Goal: Find specific page/section: Find specific page/section

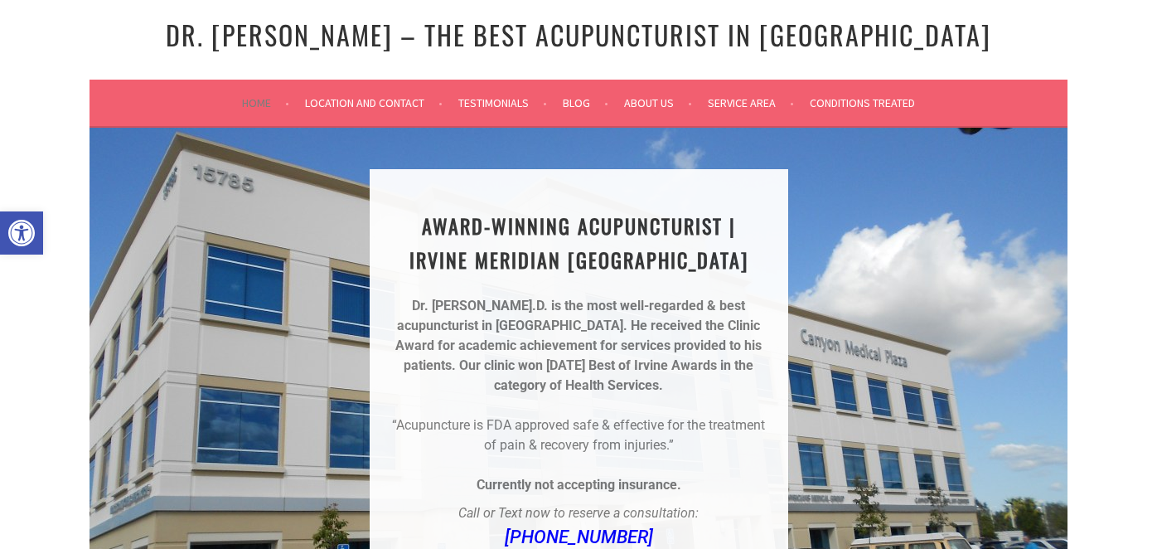
click at [228, 34] on h1 "Dr. [PERSON_NAME] – The Best Acupuncturist In [GEOGRAPHIC_DATA]" at bounding box center [578, 35] width 887 height 36
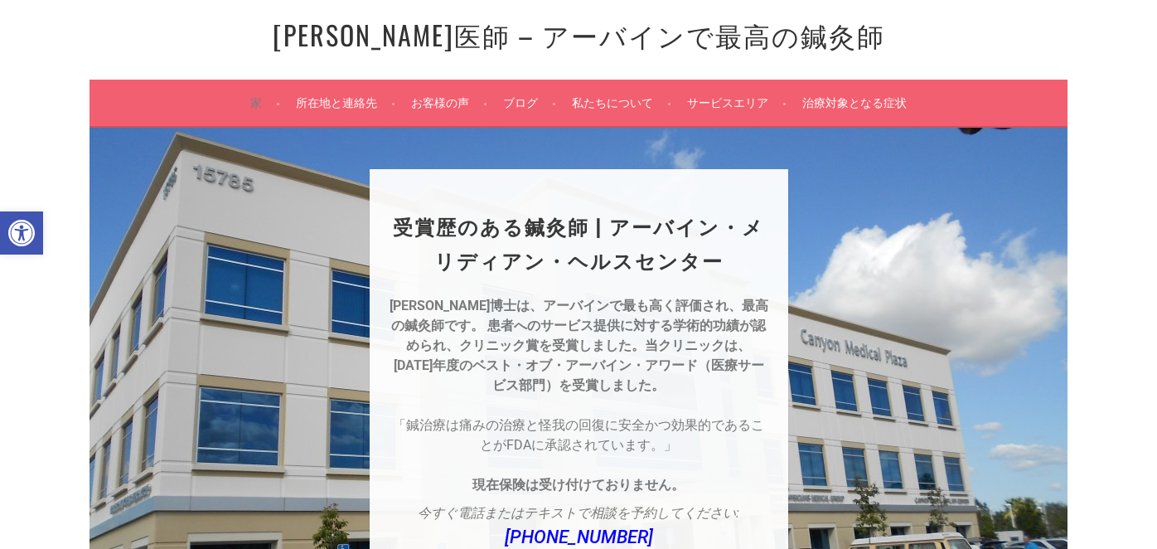
click at [336, 99] on font "所在地と連絡先" at bounding box center [336, 102] width 81 height 15
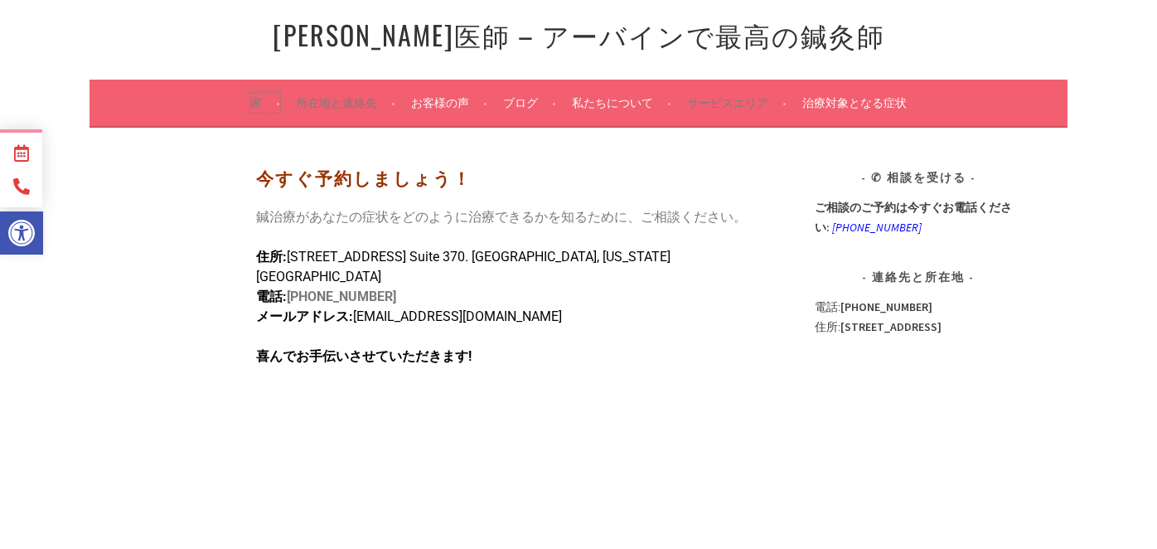
click at [254, 98] on font "家" at bounding box center [256, 102] width 12 height 15
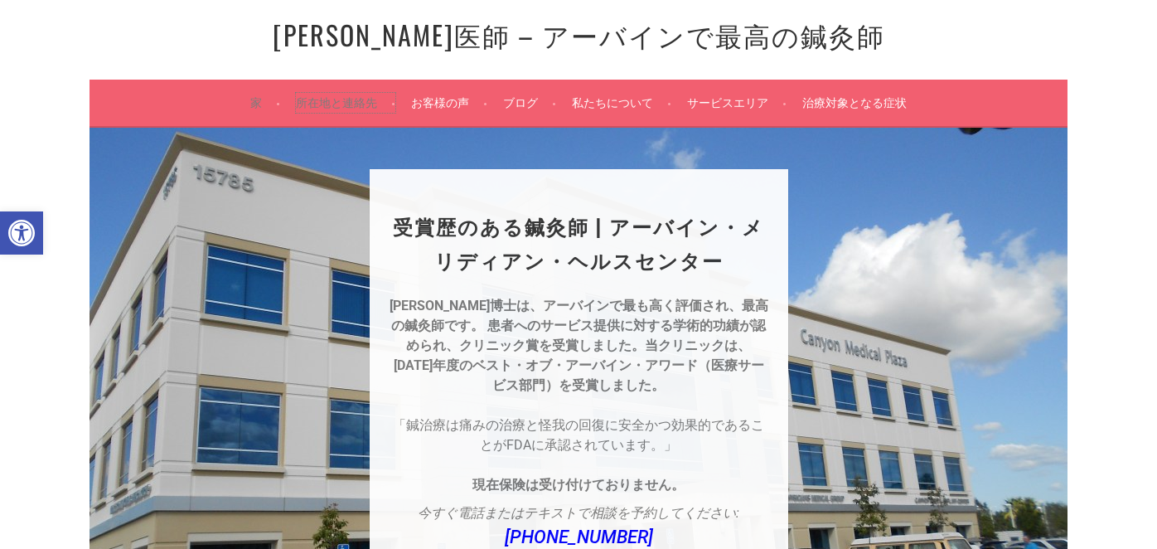
click at [348, 93] on link "所在地と連絡先" at bounding box center [345, 103] width 99 height 20
